Goal: Task Accomplishment & Management: Use online tool/utility

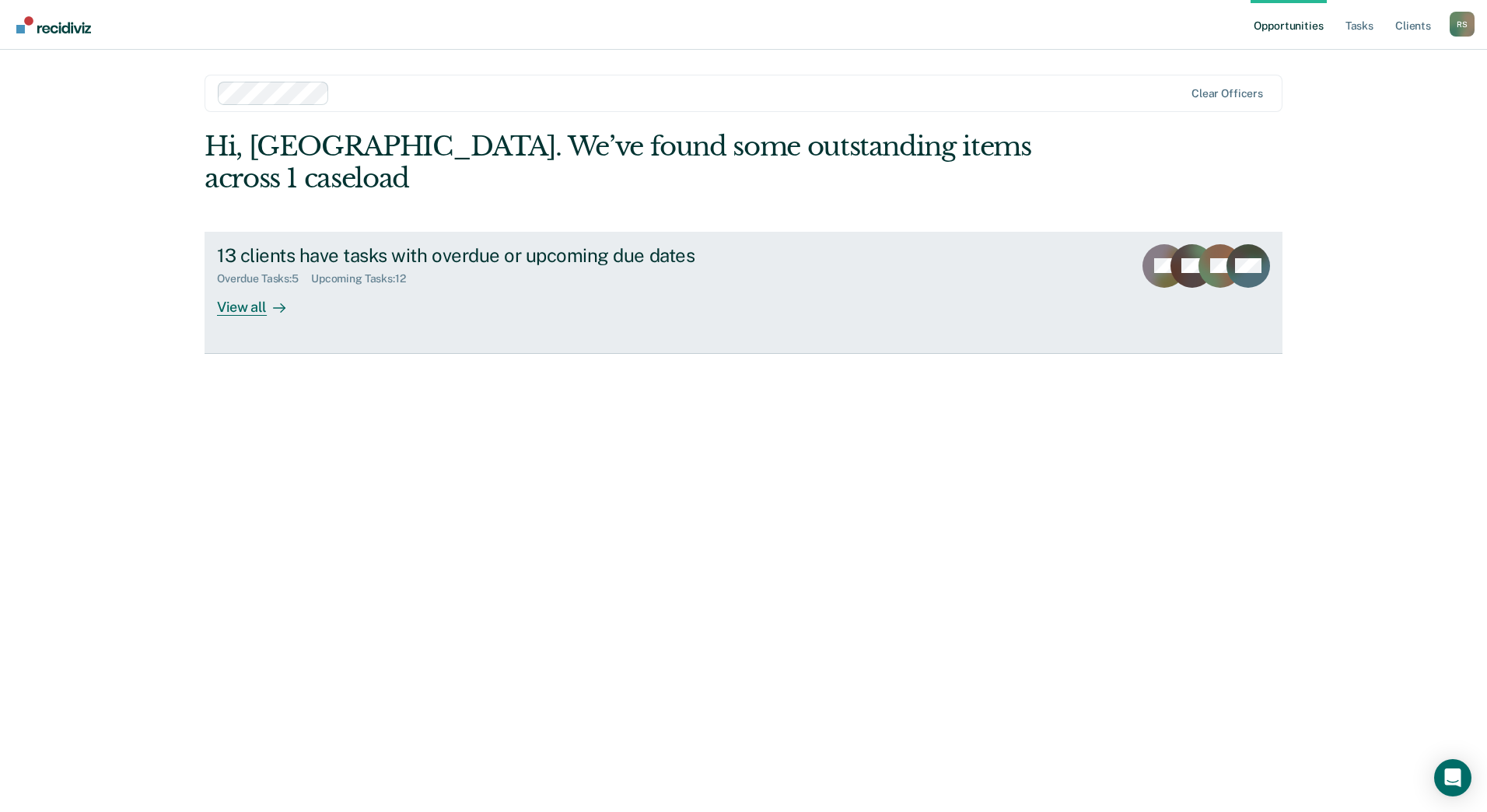
click at [265, 286] on div "View all" at bounding box center [261, 301] width 87 height 30
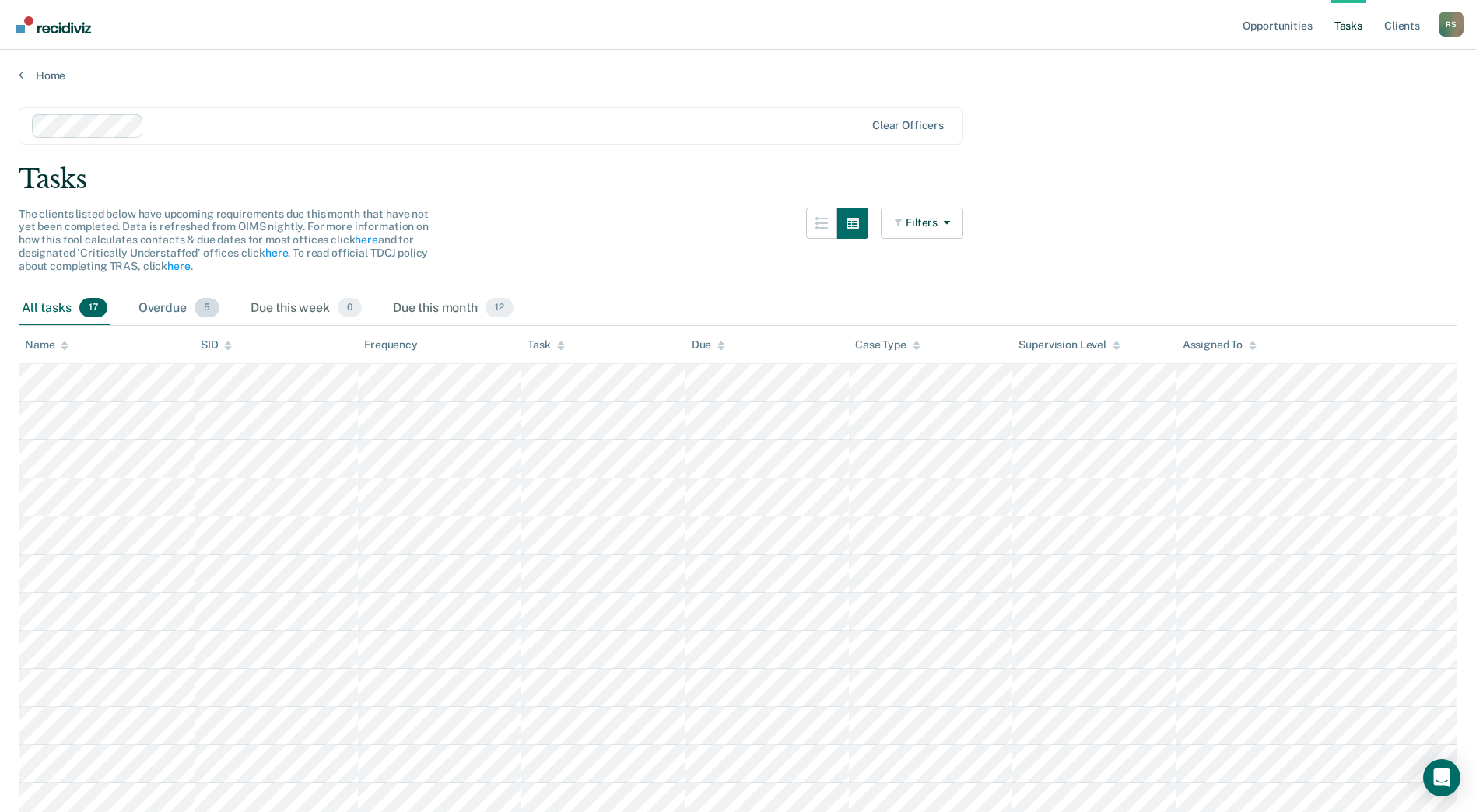
click at [200, 310] on span "5" at bounding box center [207, 308] width 25 height 20
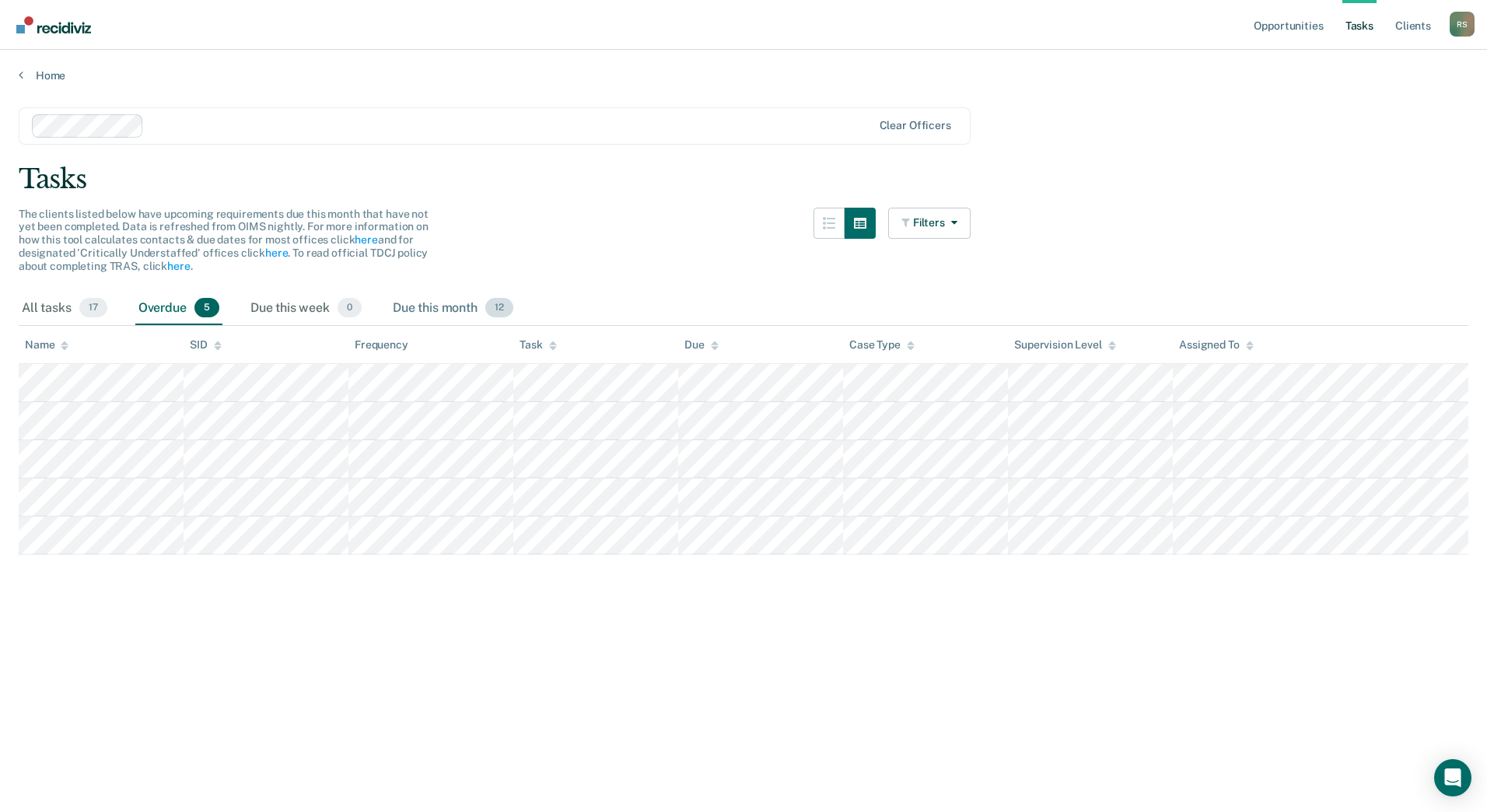
click at [458, 304] on div "Due this month 12" at bounding box center [453, 309] width 126 height 34
